Goal: Transaction & Acquisition: Purchase product/service

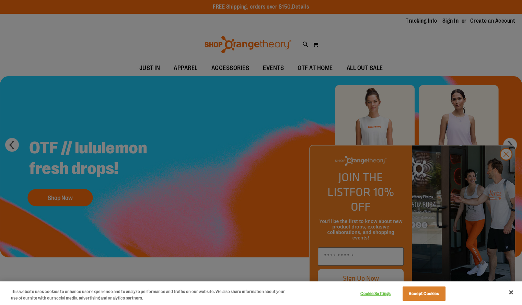
click at [504, 168] on div at bounding box center [261, 152] width 522 height 305
click at [505, 167] on div at bounding box center [261, 152] width 522 height 305
click at [511, 293] on button "Close" at bounding box center [510, 292] width 15 height 15
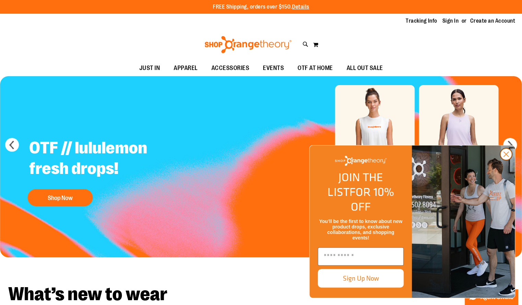
click at [508, 160] on circle "Close dialog" at bounding box center [505, 154] width 11 height 11
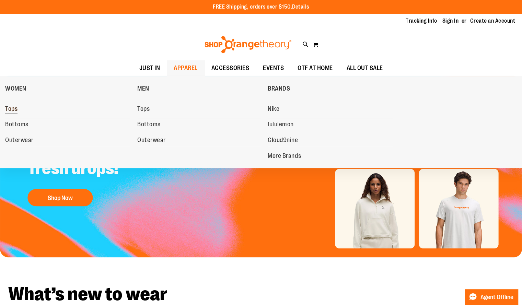
click at [8, 109] on span "Tops" at bounding box center [11, 109] width 12 height 9
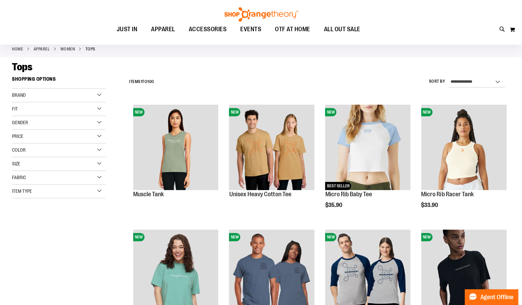
scroll to position [30, 0]
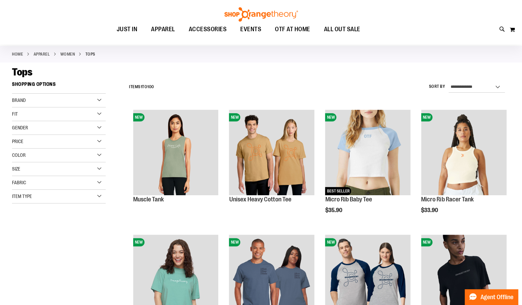
click at [56, 168] on div "Size" at bounding box center [59, 169] width 94 height 14
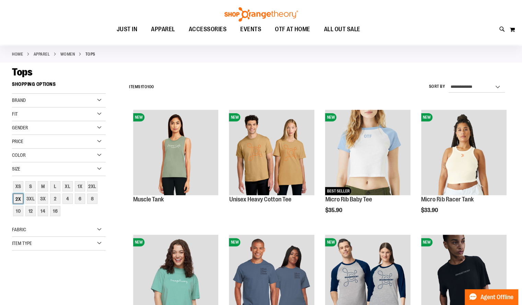
click at [20, 198] on div "2X" at bounding box center [18, 198] width 10 height 10
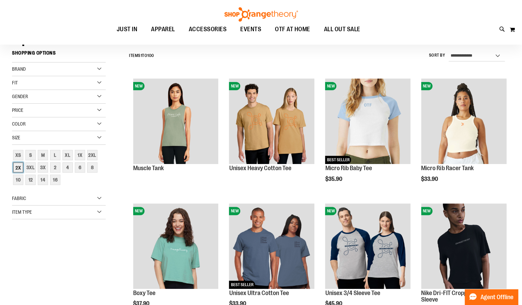
scroll to position [64, 0]
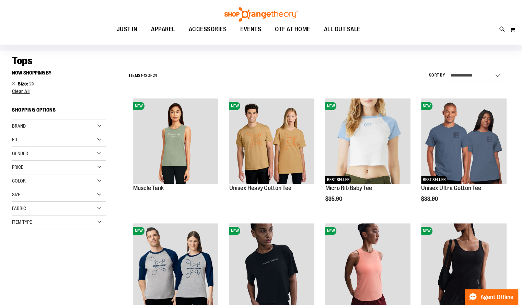
scroll to position [41, 0]
click at [54, 228] on div "Item Type" at bounding box center [59, 222] width 94 height 14
click at [39, 268] on link "Tank Tops 8 items" at bounding box center [55, 268] width 90 height 7
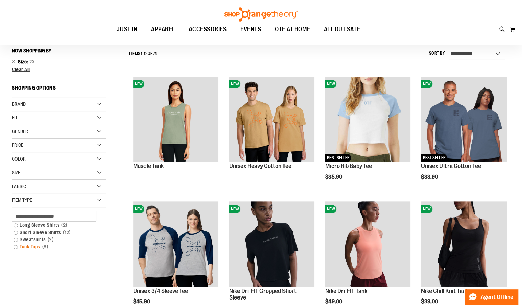
scroll to position [64, 0]
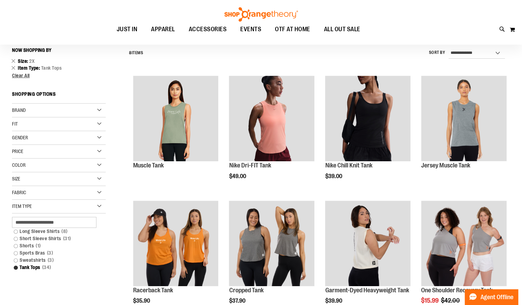
click at [16, 247] on link "Shorts 1 item" at bounding box center [55, 245] width 90 height 7
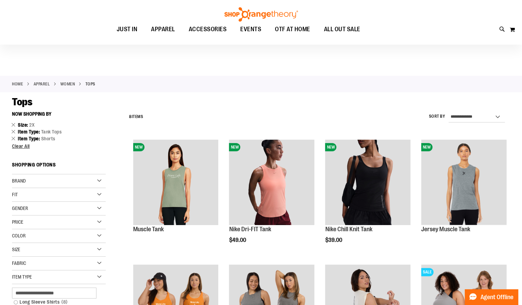
scroll to position [0, 0]
click at [14, 140] on link "Remove This Item" at bounding box center [13, 137] width 4 height 7
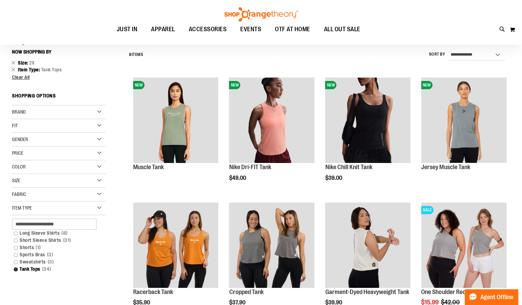
scroll to position [64, 0]
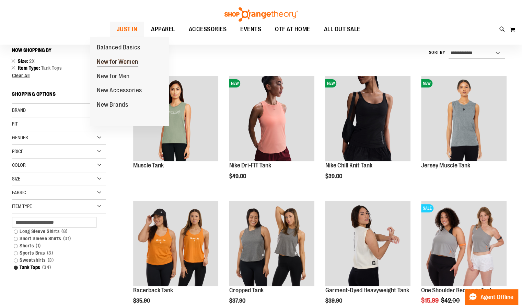
click at [106, 63] on span "New for Women" at bounding box center [118, 62] width 42 height 9
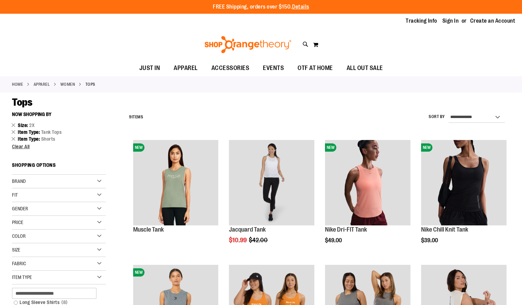
scroll to position [64, 0]
